Goal: Information Seeking & Learning: Check status

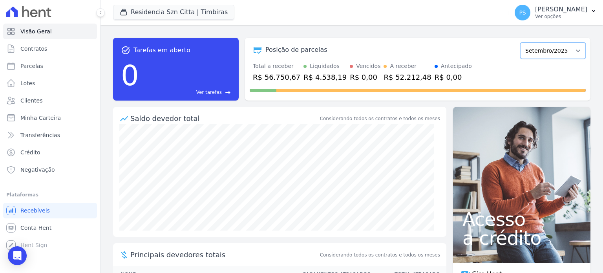
click at [576, 51] on select "Junho/2025 Julho/2025 Agosto/2025 Setembro/2025 Outubro/2025 Novembro/2025 Deze…" at bounding box center [553, 50] width 66 height 16
click at [464, 42] on div "Posição de parcelas Junho/2025 Julho/2025 Agosto/2025 Setembro/2025 Outubro/202…" at bounding box center [418, 50] width 336 height 18
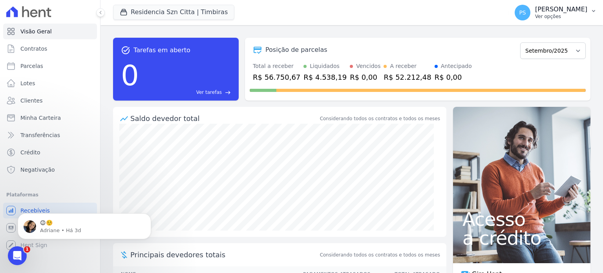
click at [587, 15] on p "Ver opções" at bounding box center [561, 16] width 52 height 6
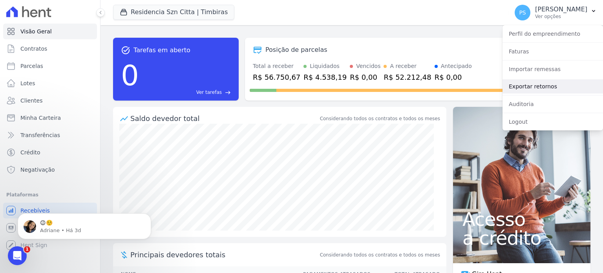
click at [530, 88] on link "Exportar retornos" at bounding box center [553, 86] width 101 height 14
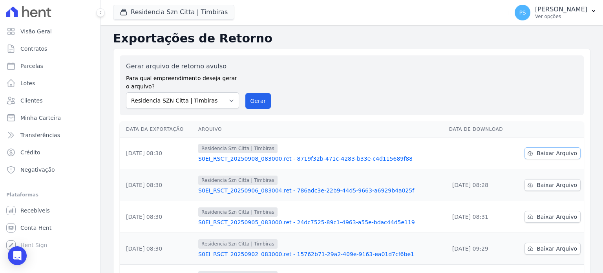
click at [567, 157] on link "Baixar Arquivo" at bounding box center [553, 153] width 56 height 12
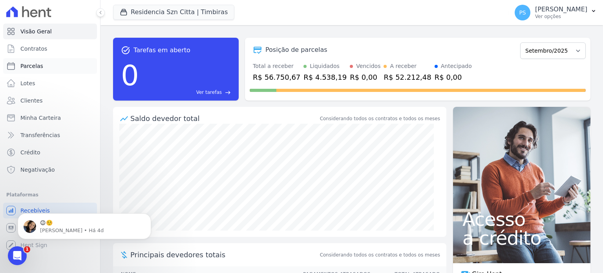
click at [32, 68] on span "Parcelas" at bounding box center [31, 66] width 23 height 8
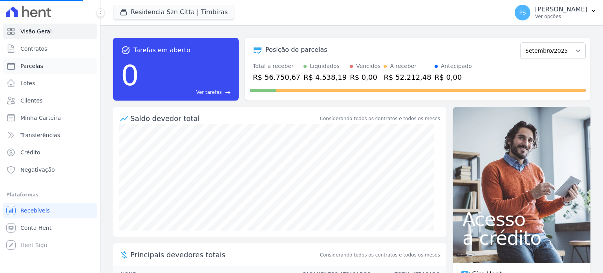
select select
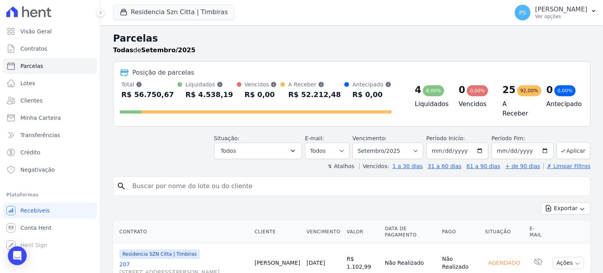
click at [212, 178] on input "search" at bounding box center [358, 186] width 460 height 16
type input "nadjelena"
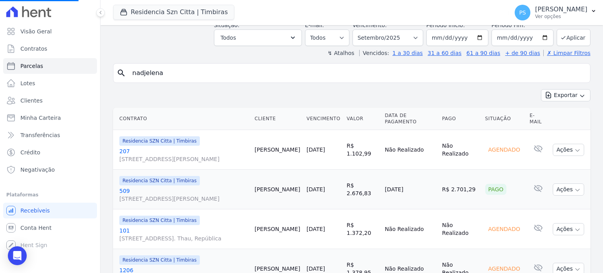
scroll to position [157, 0]
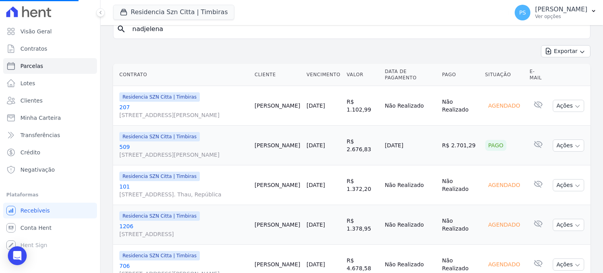
select select
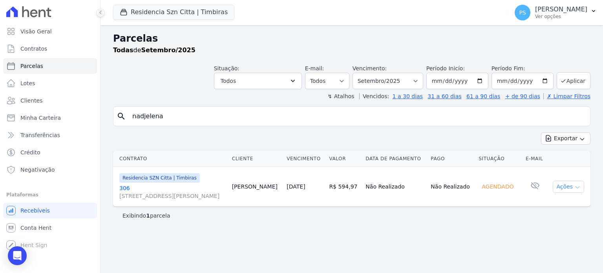
click at [580, 186] on icon "button" at bounding box center [578, 187] width 6 height 6
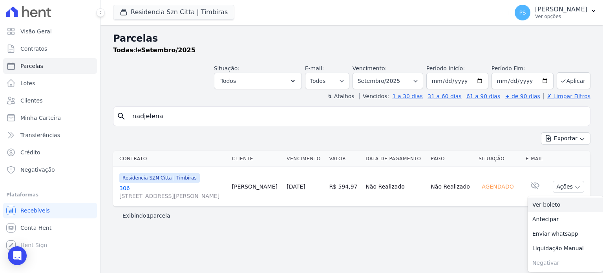
click at [550, 205] on link "Ver boleto" at bounding box center [565, 205] width 75 height 15
drag, startPoint x: 193, startPoint y: 118, endPoint x: 109, endPoint y: 117, distance: 84.4
click at [109, 117] on div "Parcelas Todas de Setembro/2025 Situação: Agendado Em Aberto Pago Processando C…" at bounding box center [352, 149] width 503 height 248
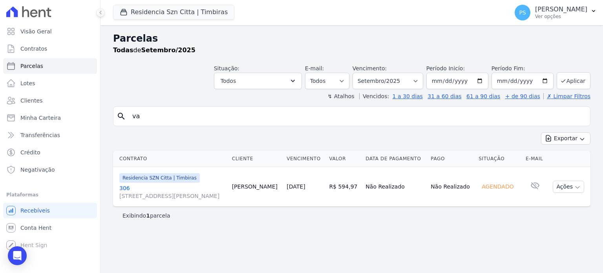
type input "v"
type input "vitor"
select select
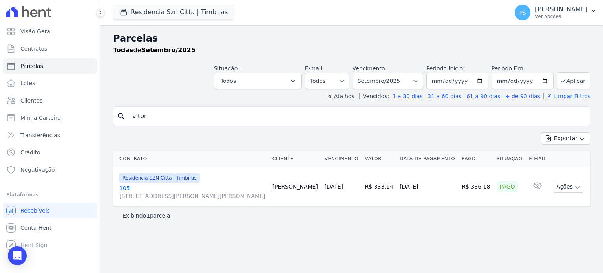
click at [172, 116] on input "vitor" at bounding box center [358, 116] width 460 height 16
click at [533, 185] on icon at bounding box center [537, 185] width 9 height 9
click at [533, 186] on icon at bounding box center [537, 185] width 9 height 7
click at [497, 190] on div "Pago" at bounding box center [508, 186] width 22 height 11
click at [579, 188] on icon "button" at bounding box center [578, 187] width 6 height 6
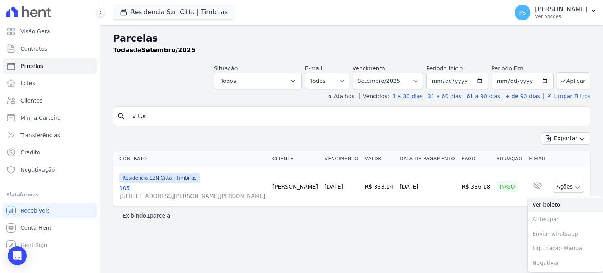
click at [541, 204] on link "Ver boleto" at bounding box center [565, 205] width 75 height 15
drag, startPoint x: 196, startPoint y: 117, endPoint x: 105, endPoint y: 114, distance: 90.4
click at [105, 114] on div "Parcelas Todas de Setembro/2025 Situação: Agendado Em Aberto Pago Processando C…" at bounding box center [352, 149] width 503 height 248
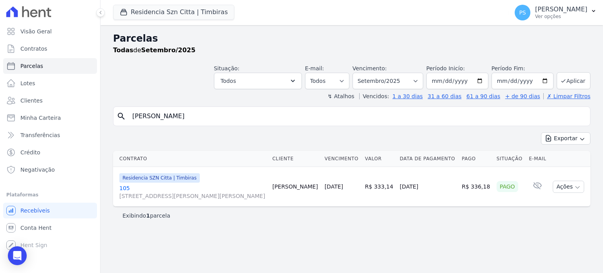
type input "[PERSON_NAME]"
select select
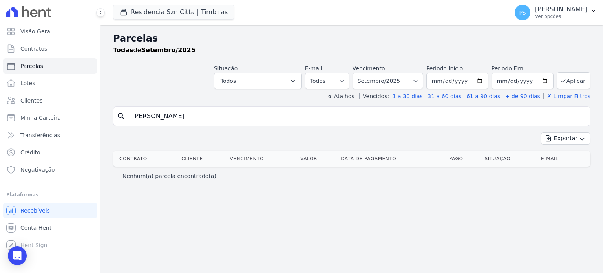
click at [172, 119] on input "[PERSON_NAME]" at bounding box center [358, 116] width 460 height 16
type input "[PERSON_NAME]"
select select
